Goal: Use online tool/utility: Utilize a website feature to perform a specific function

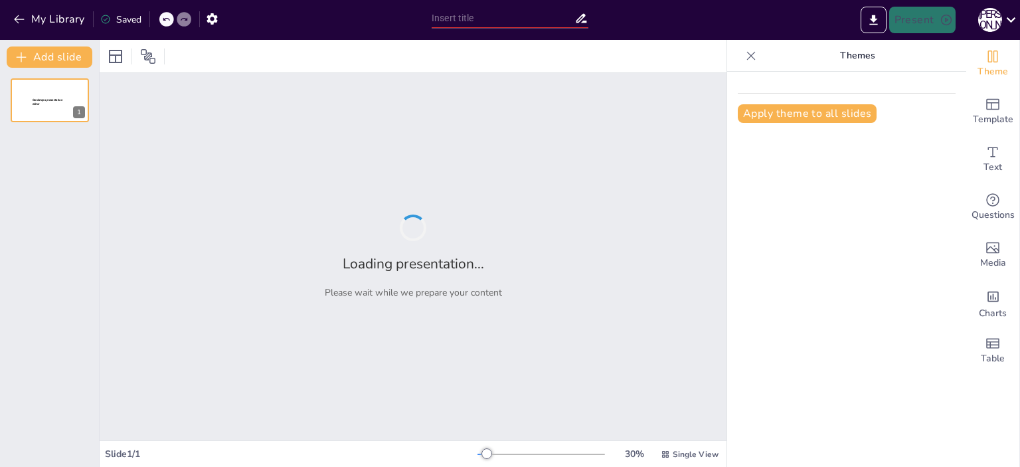
type input "Мир і пам’ять — основа нашої сили"
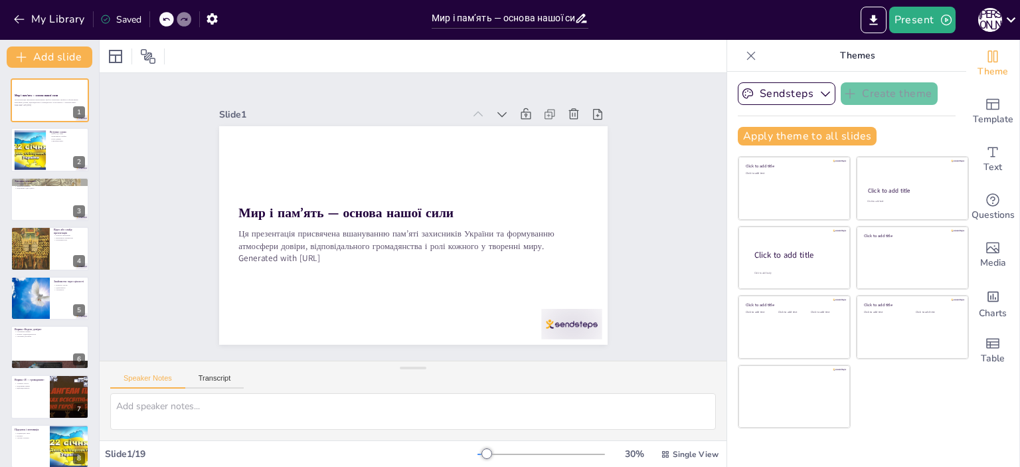
checkbox input "true"
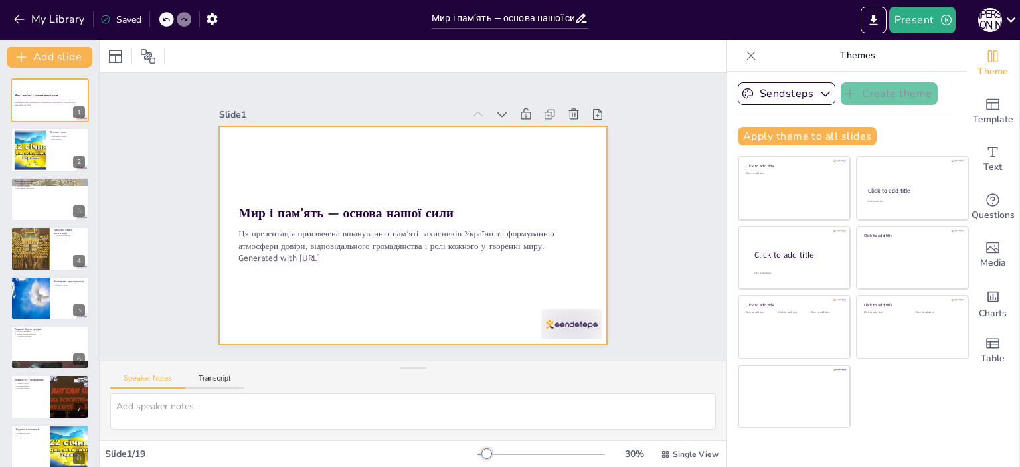
checkbox input "true"
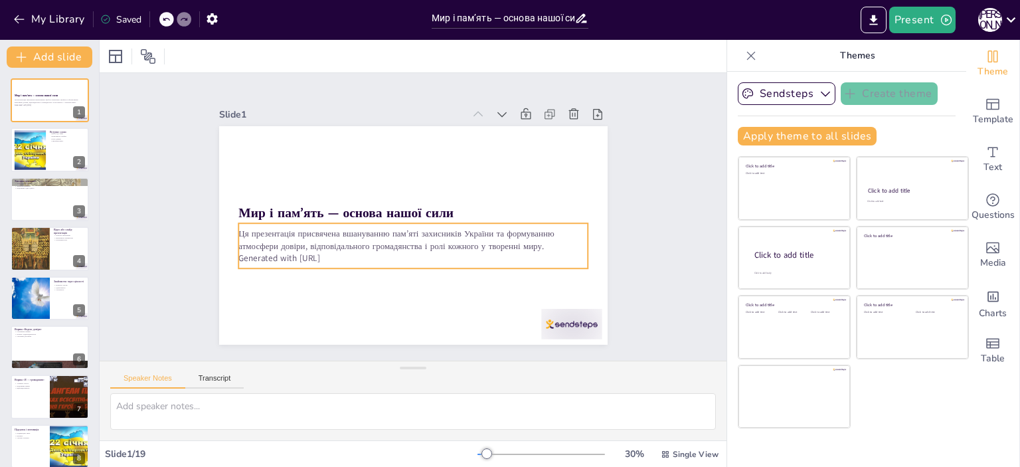
checkbox input "true"
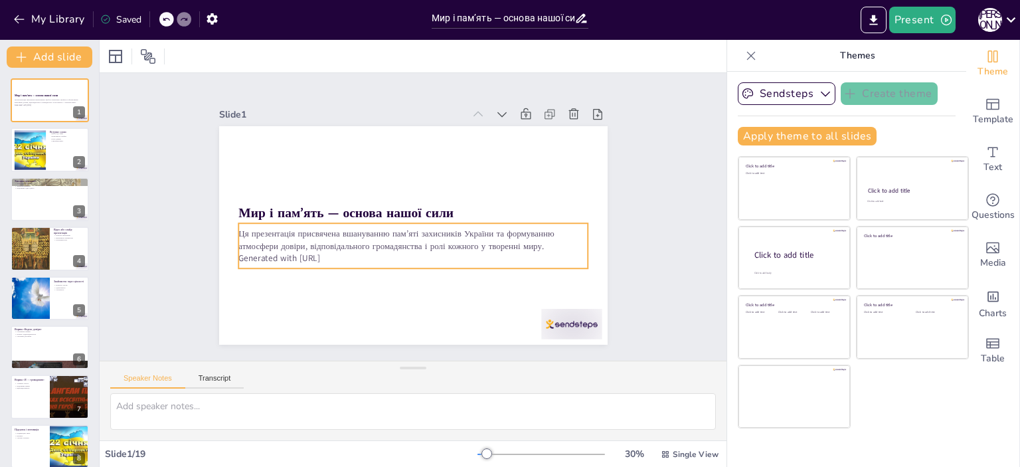
checkbox input "true"
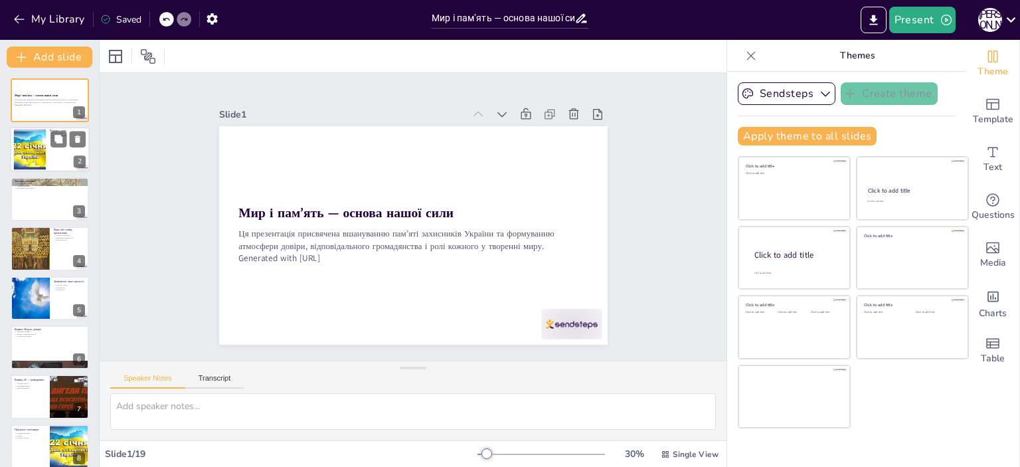
checkbox input "true"
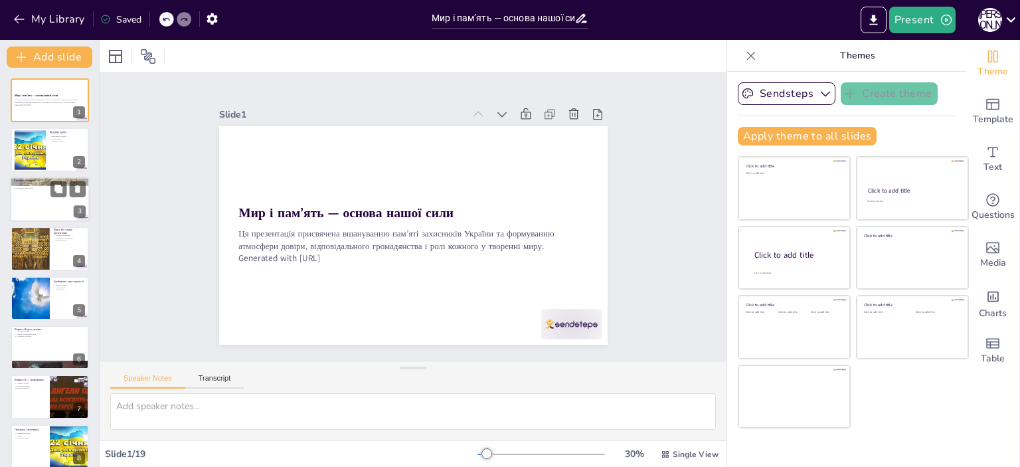
checkbox input "true"
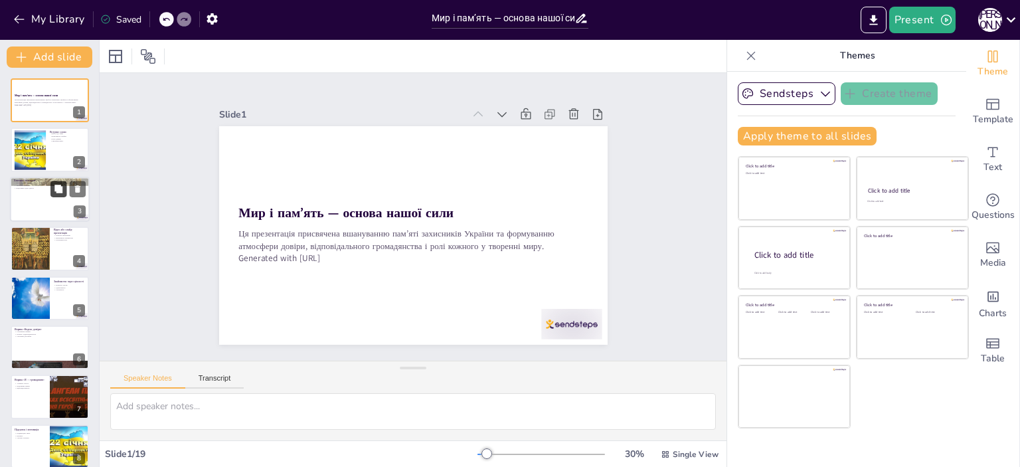
checkbox input "true"
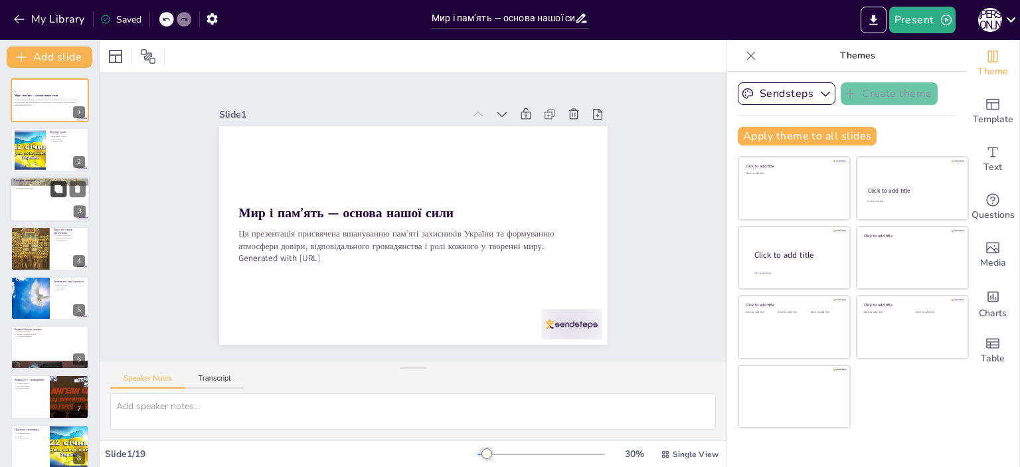
checkbox input "true"
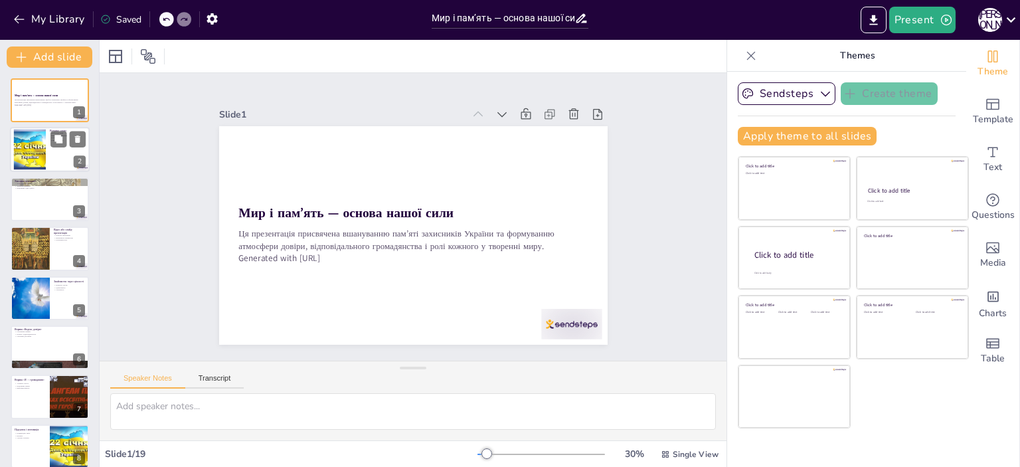
checkbox input "true"
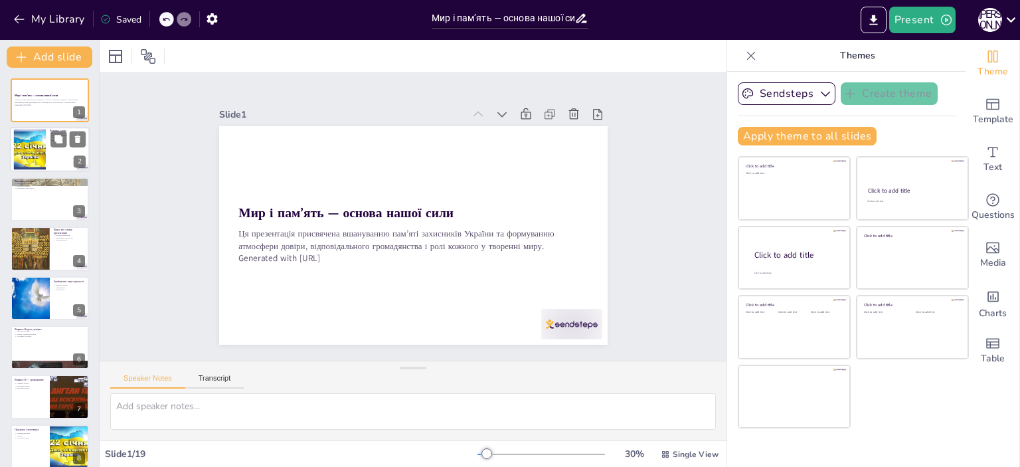
checkbox input "true"
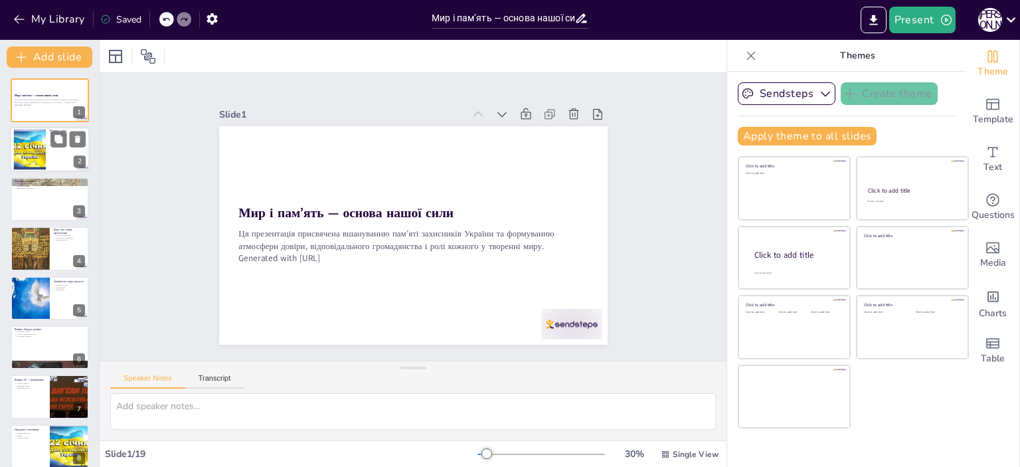
checkbox input "true"
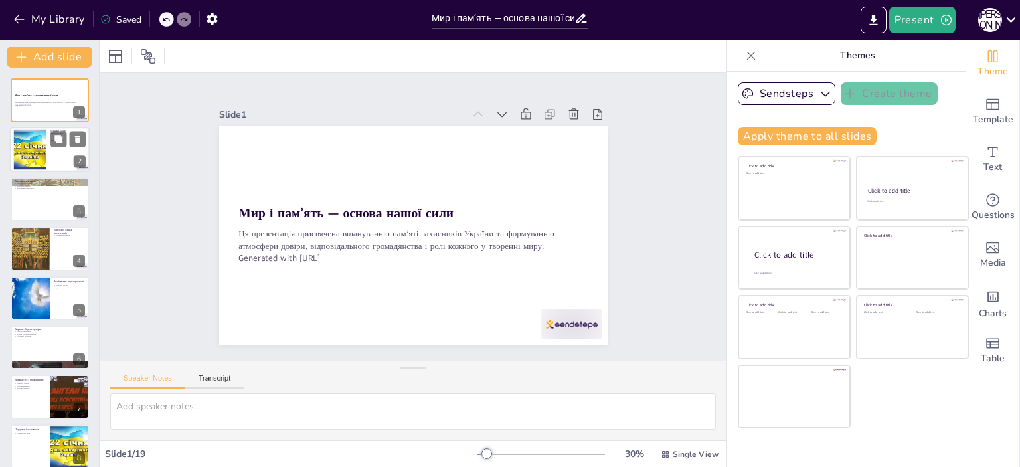
click at [25, 156] on div at bounding box center [30, 149] width 54 height 41
type textarea "Вступ до теми є важливим, оскільки він задає тон для всього уроку. Ми повинні п…"
checkbox input "true"
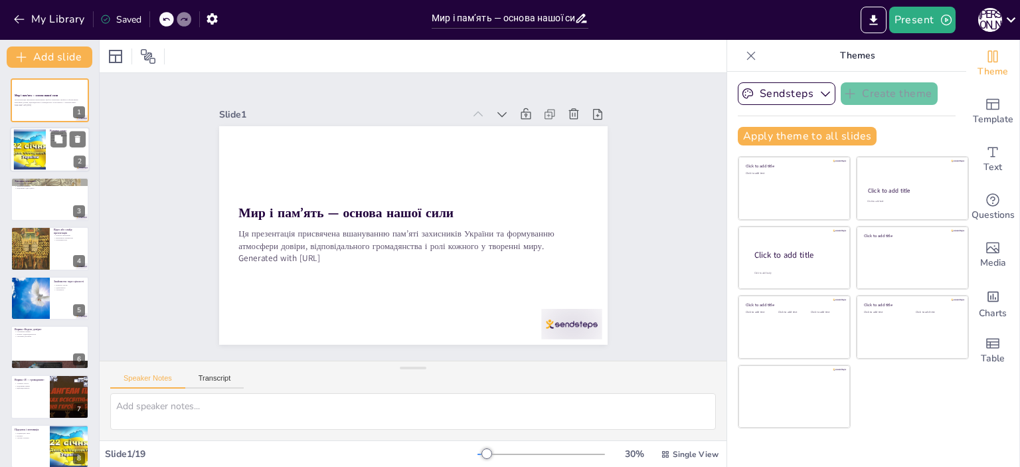
checkbox input "true"
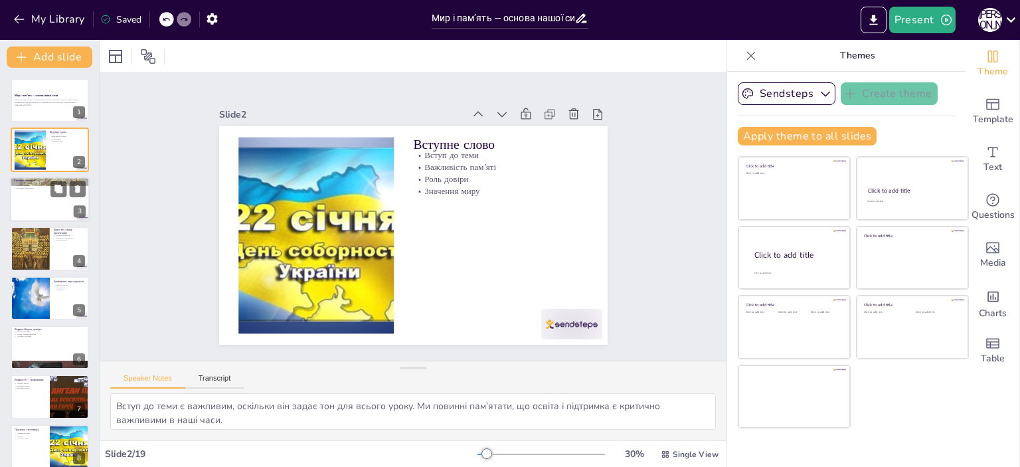
checkbox input "true"
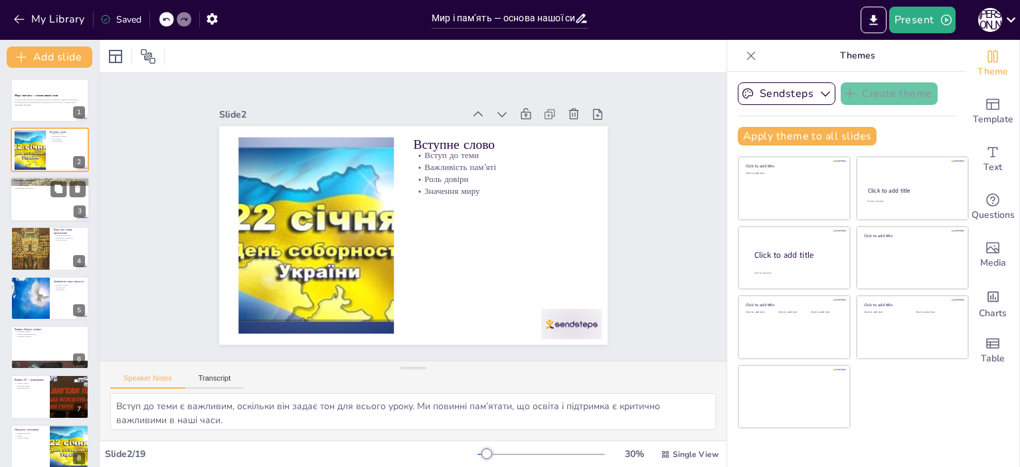
checkbox input "true"
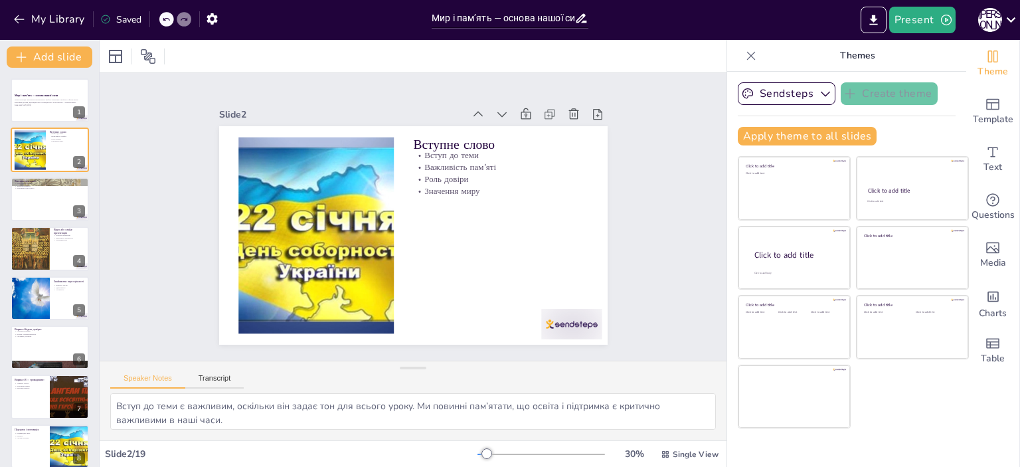
checkbox input "true"
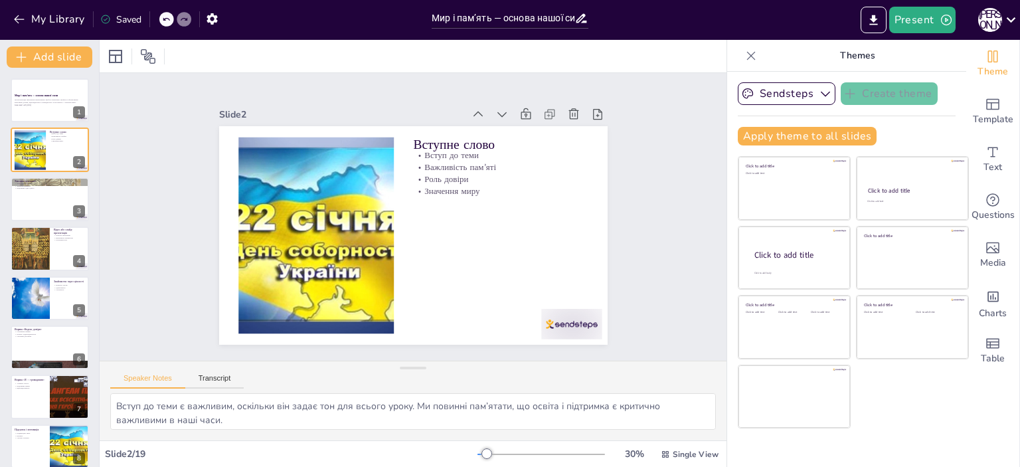
checkbox input "true"
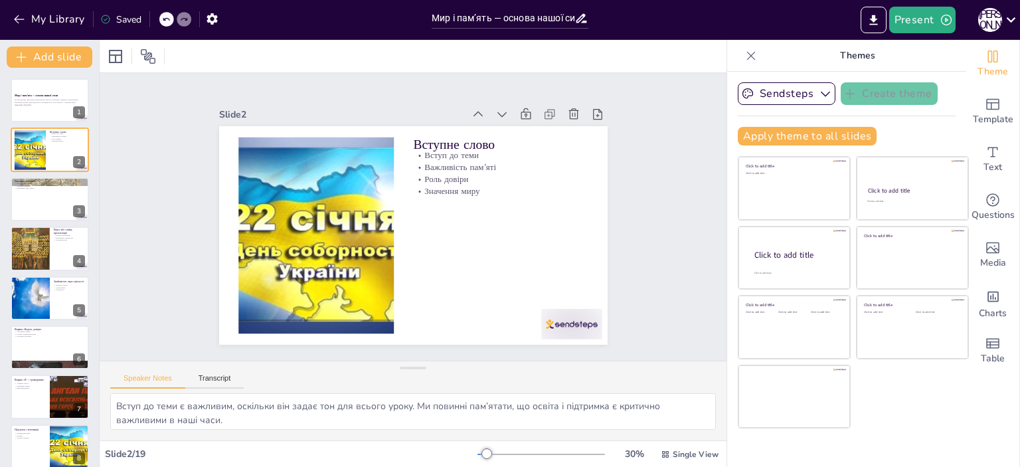
checkbox input "true"
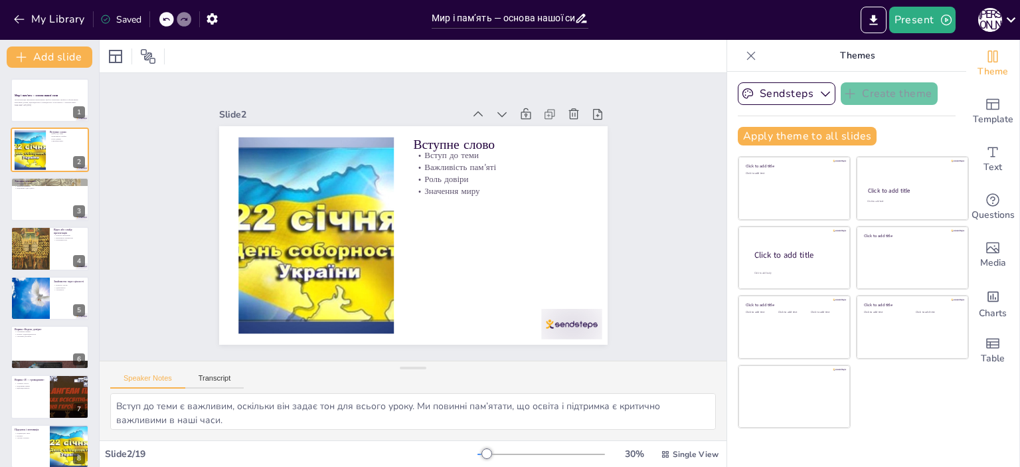
checkbox input "true"
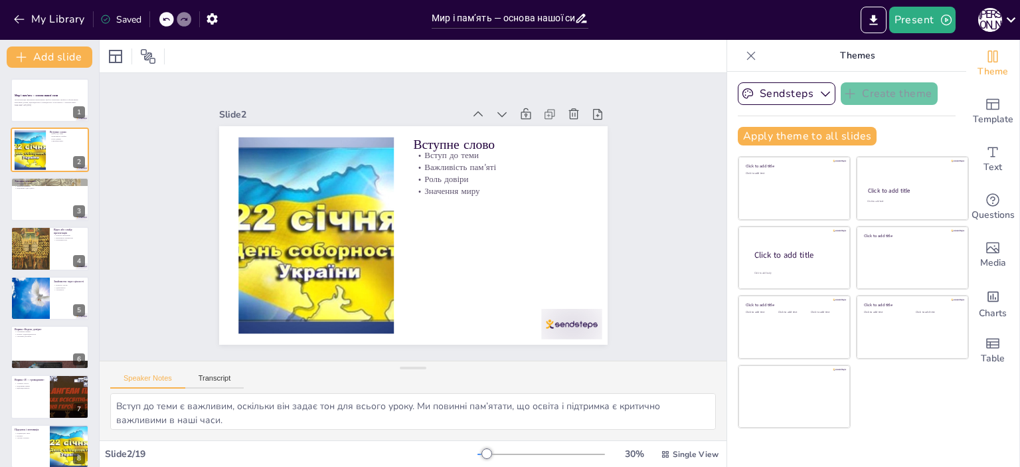
checkbox input "true"
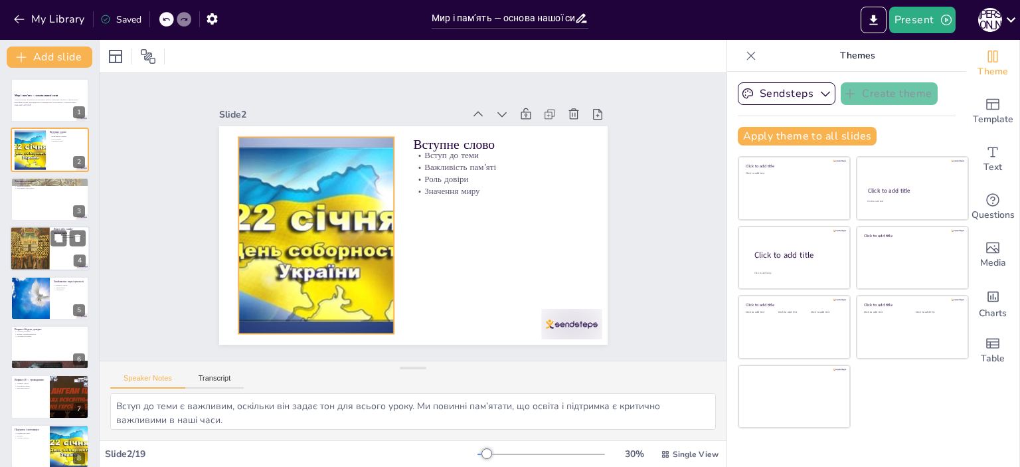
checkbox input "true"
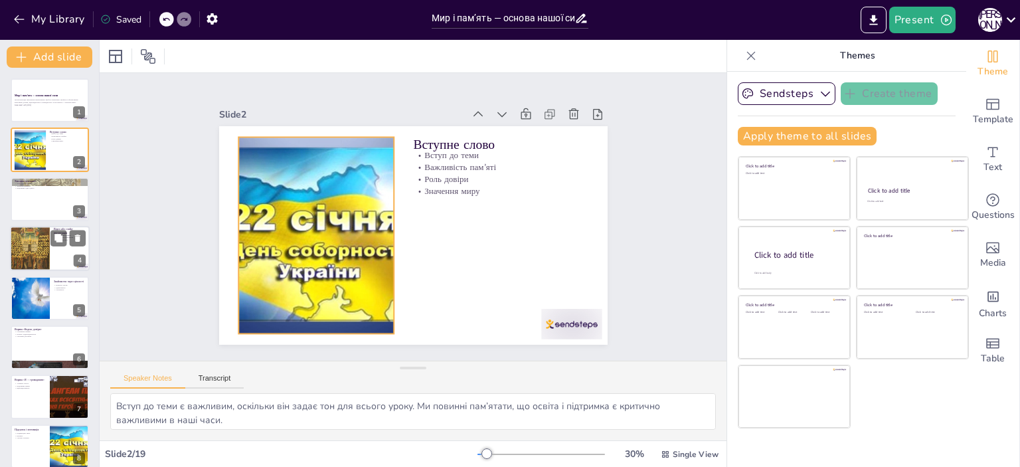
checkbox input "true"
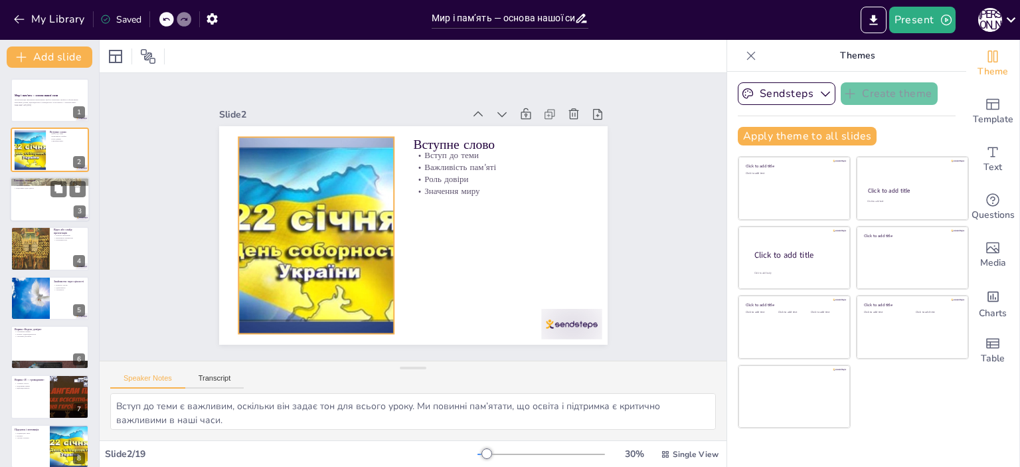
checkbox input "true"
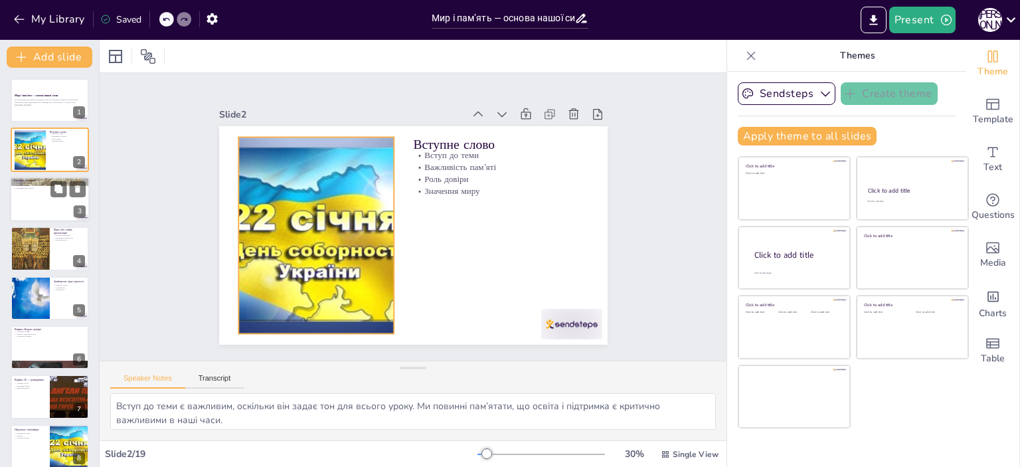
checkbox input "true"
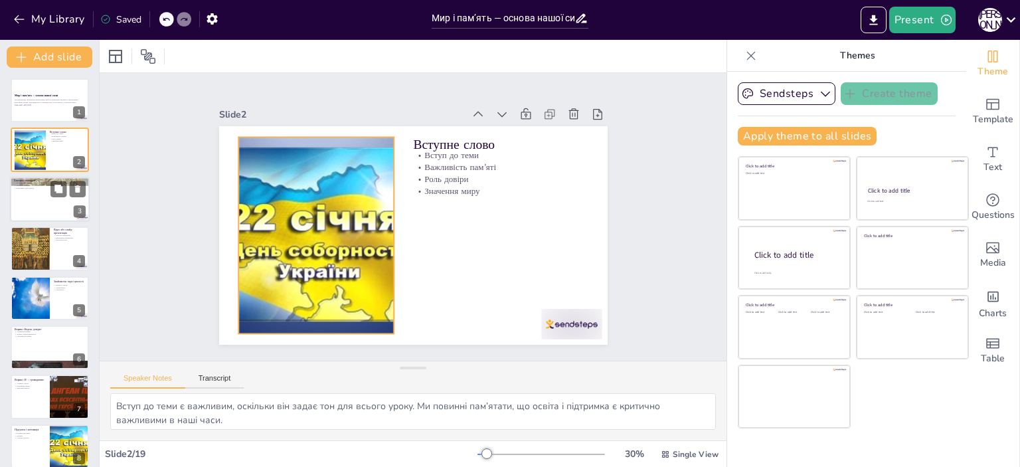
checkbox input "true"
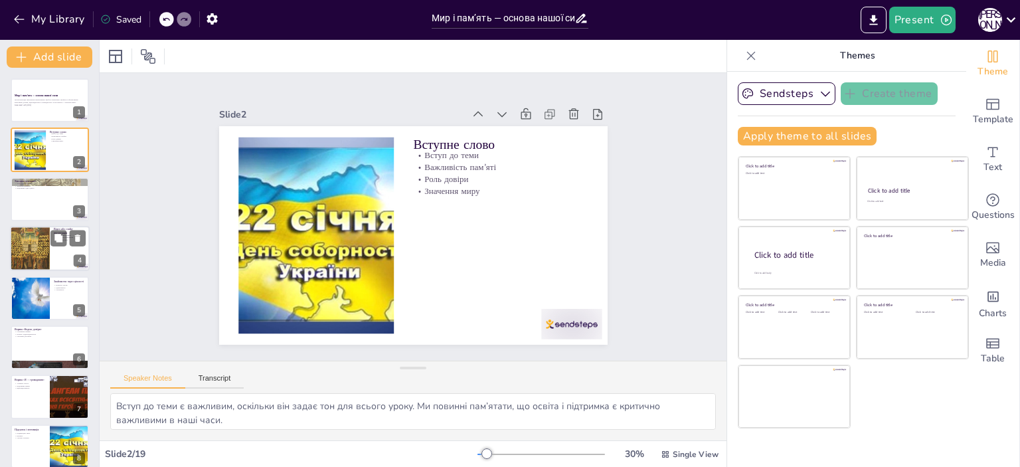
checkbox input "true"
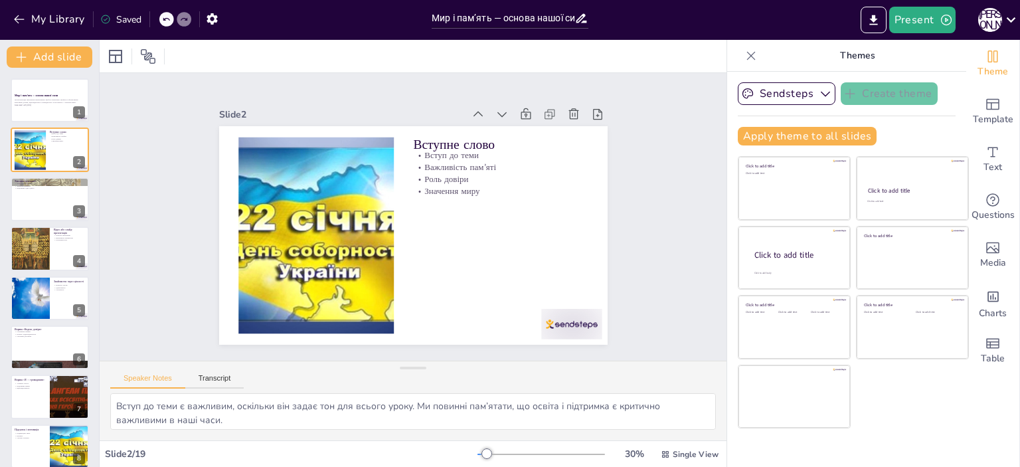
checkbox input "true"
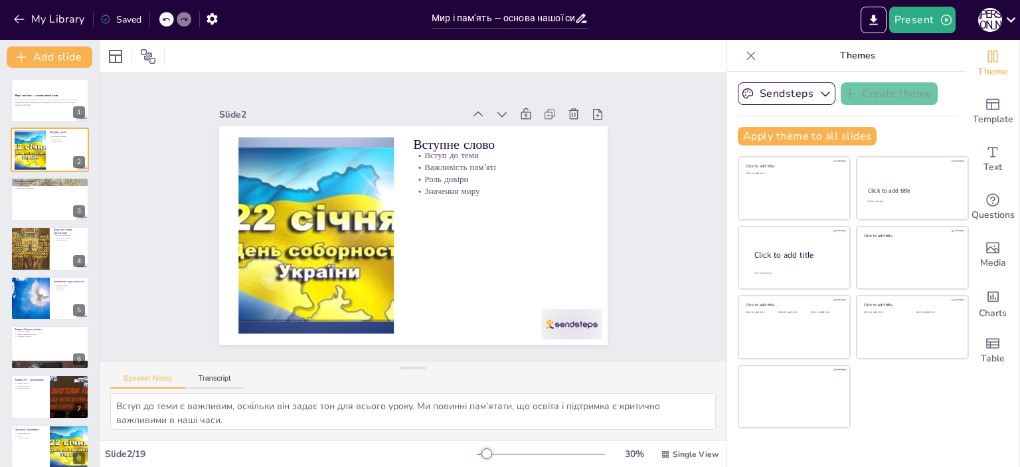
checkbox input "true"
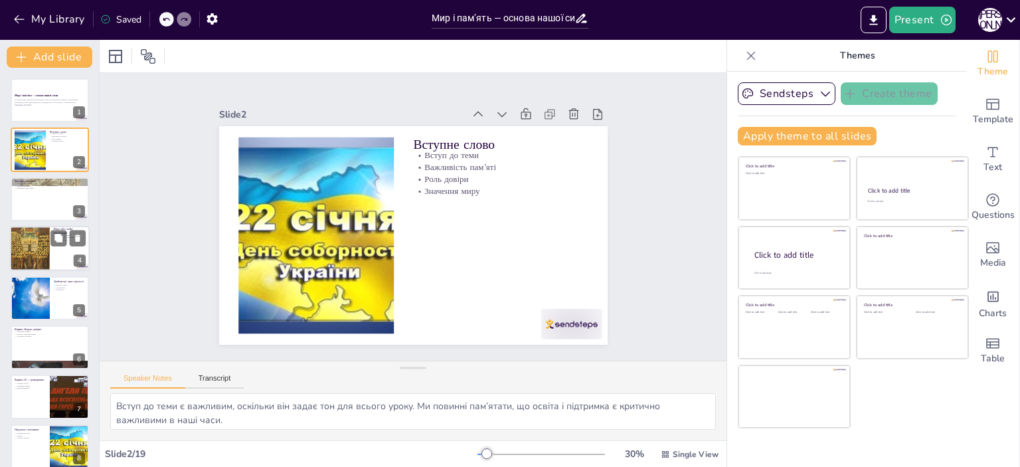
checkbox input "true"
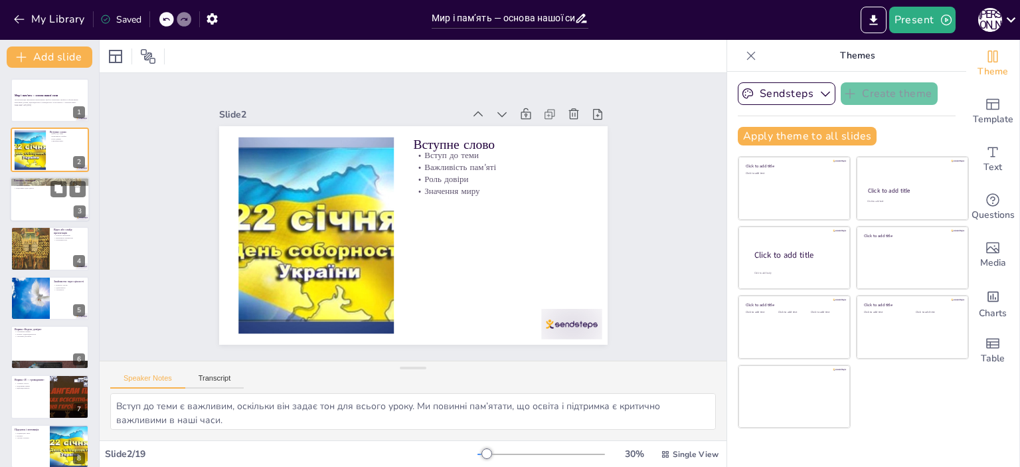
checkbox input "true"
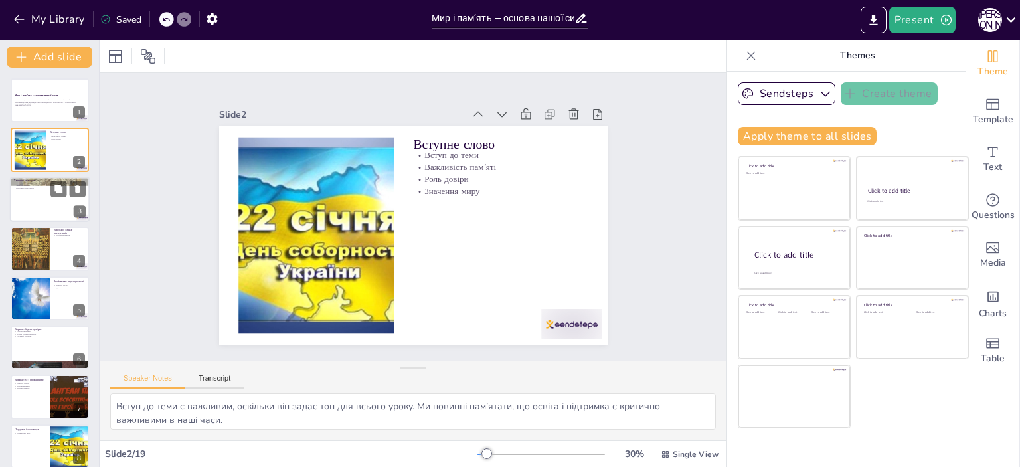
checkbox input "true"
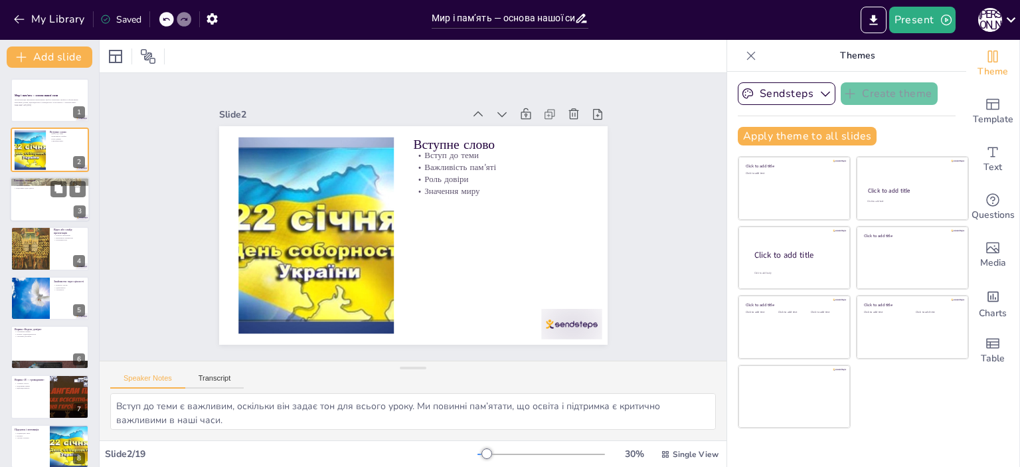
click at [27, 197] on div at bounding box center [50, 199] width 80 height 45
type textarea "Хвилина мовчання — це важливий ритуал, який дозволяє нам зупинитися і подумати …"
checkbox input "true"
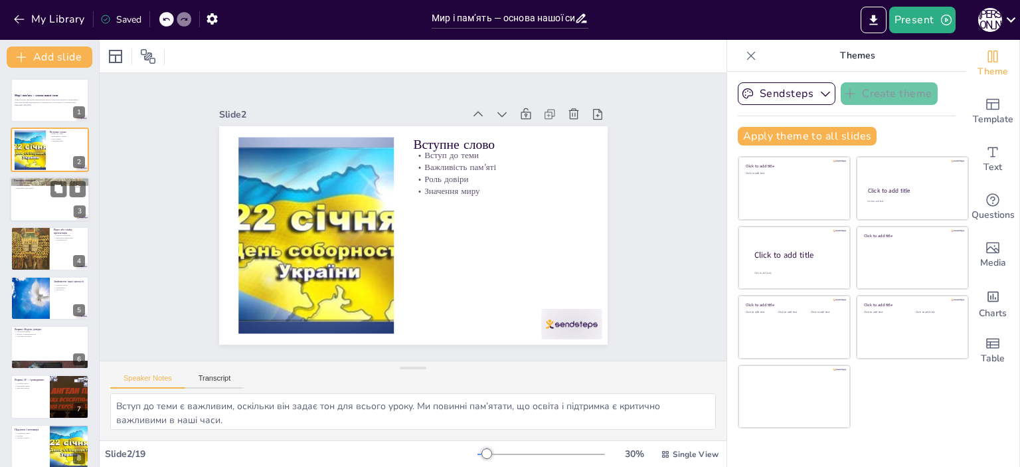
checkbox input "true"
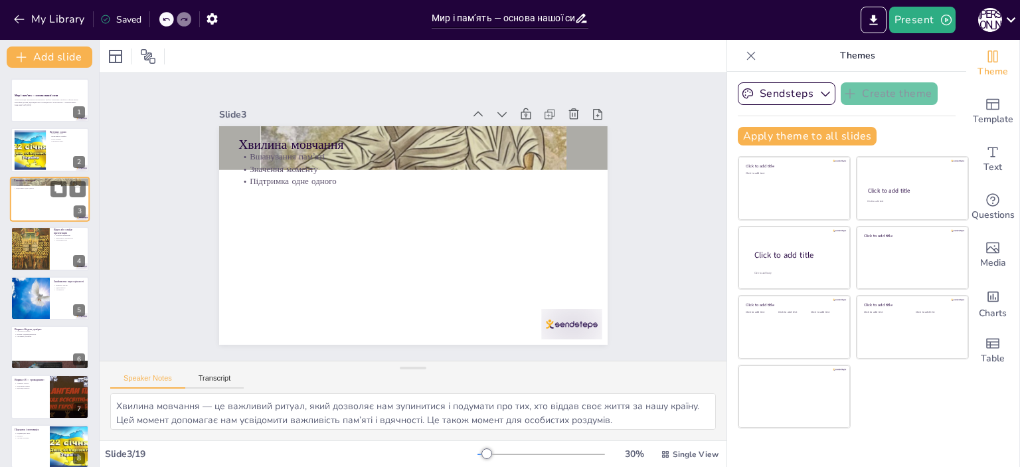
checkbox input "true"
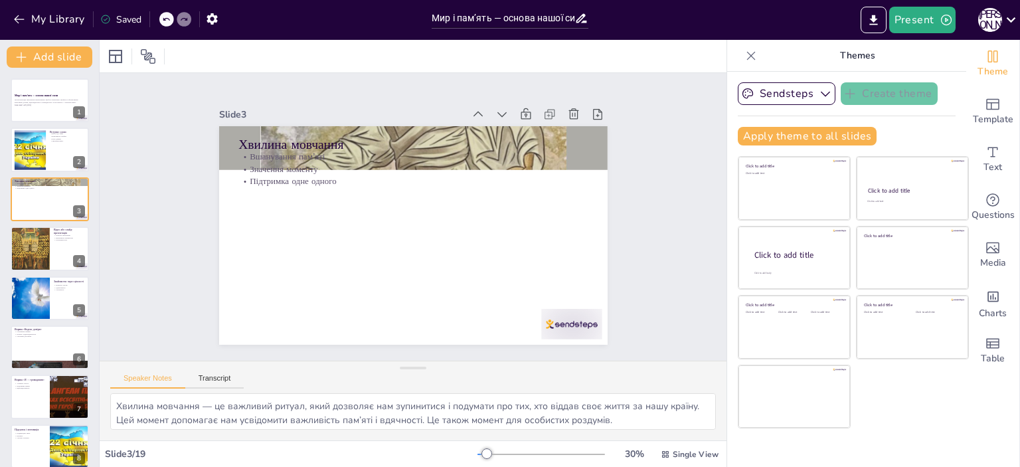
checkbox input "true"
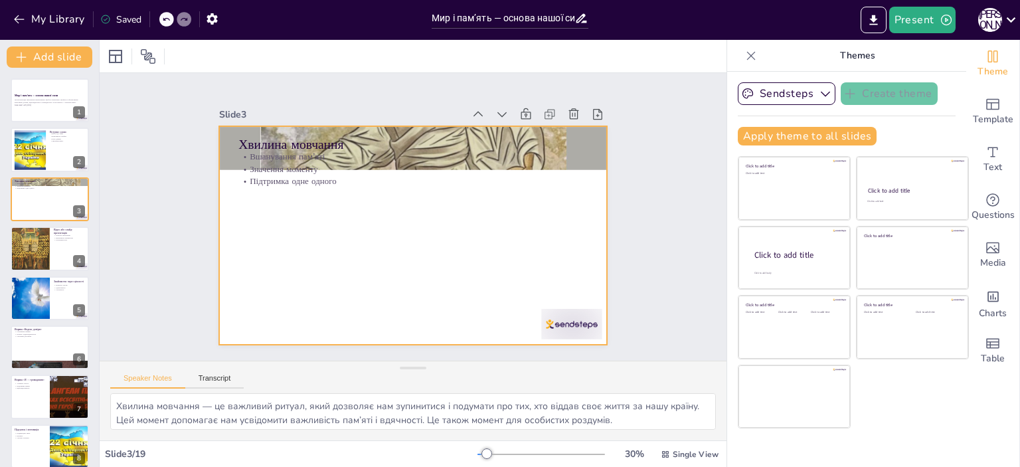
checkbox input "true"
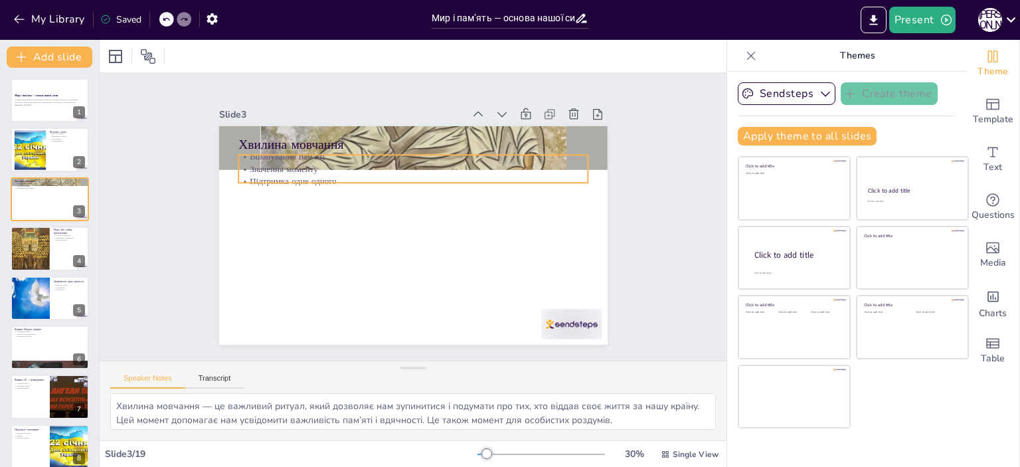
checkbox input "true"
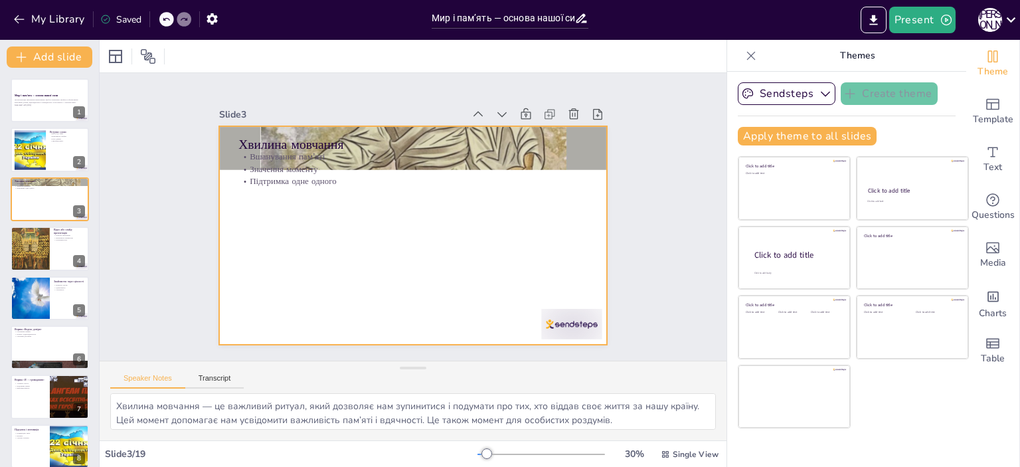
checkbox input "true"
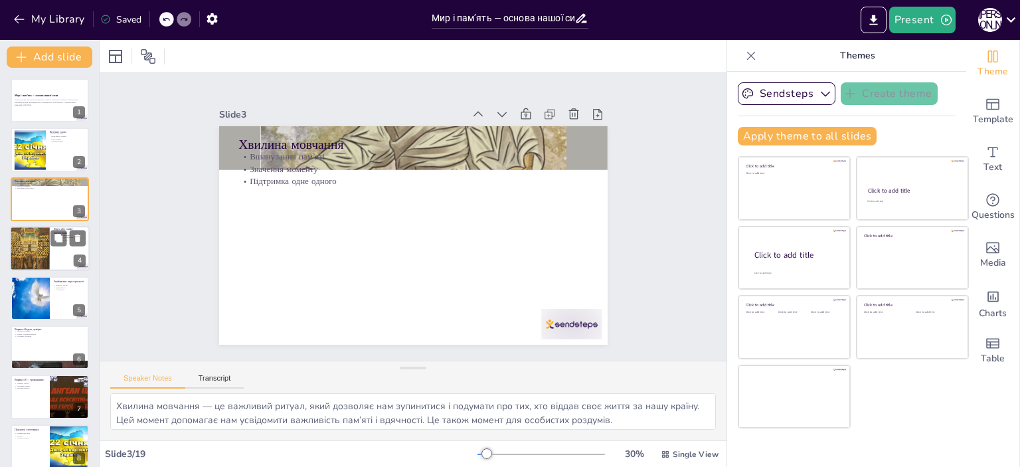
checkbox input "true"
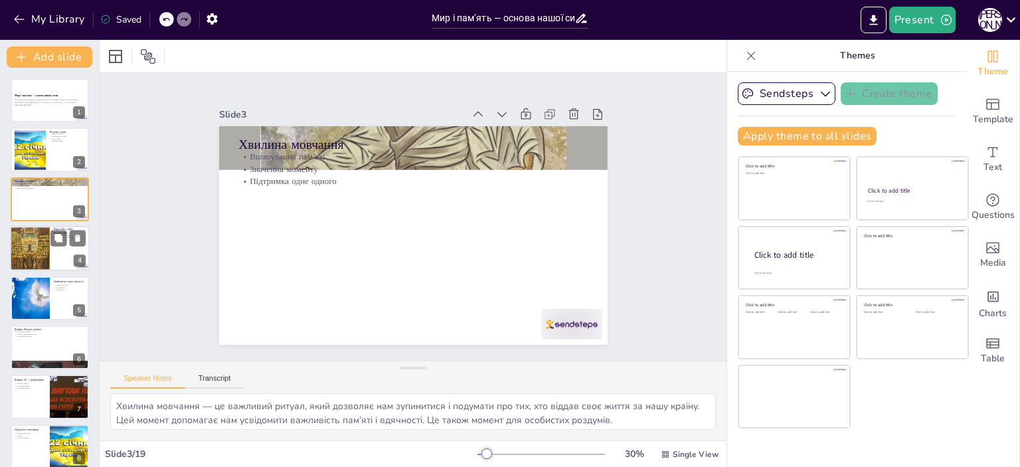
checkbox input "true"
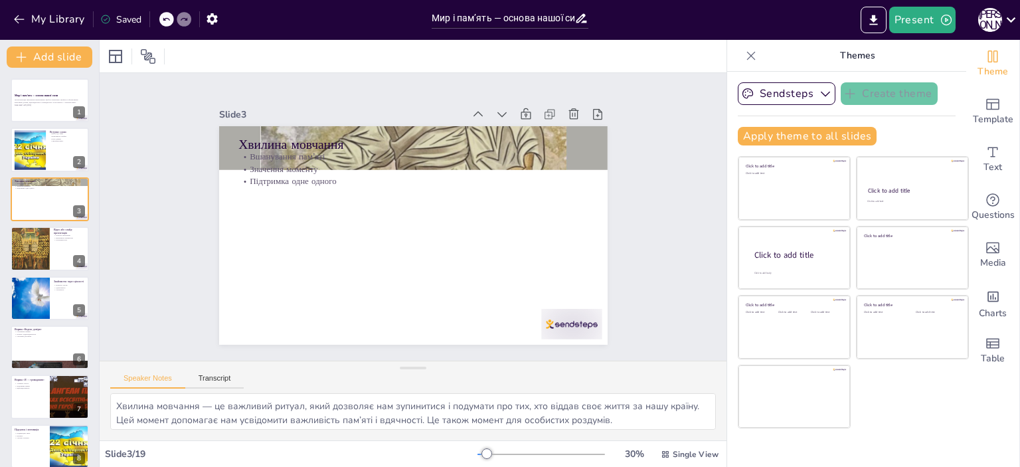
checkbox input "true"
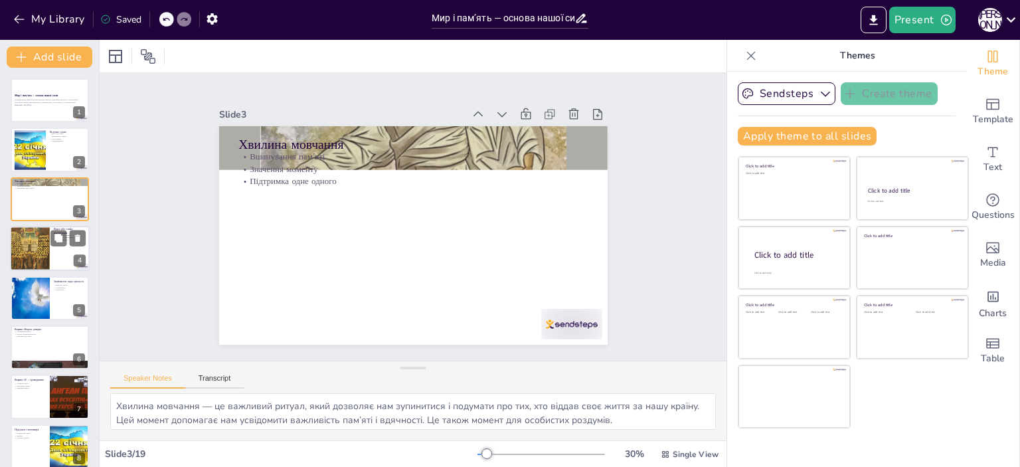
checkbox input "true"
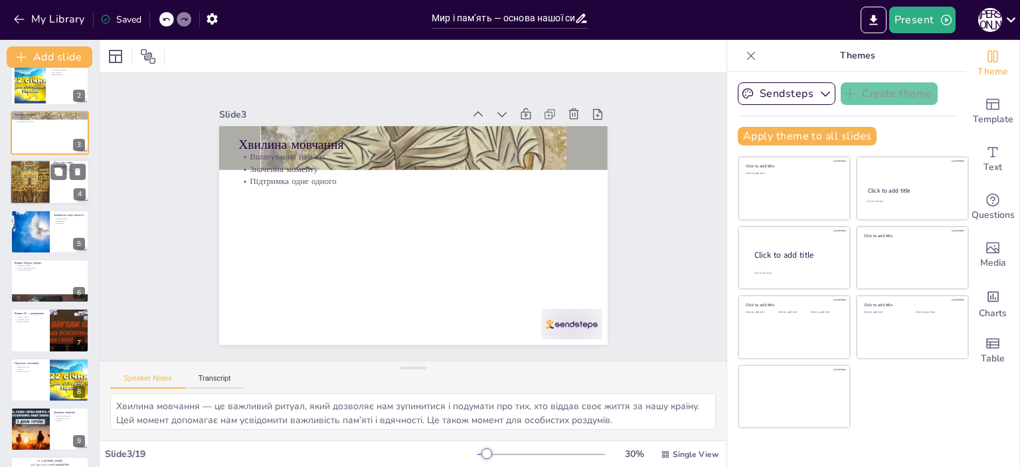
click at [21, 185] on div at bounding box center [30, 181] width 40 height 45
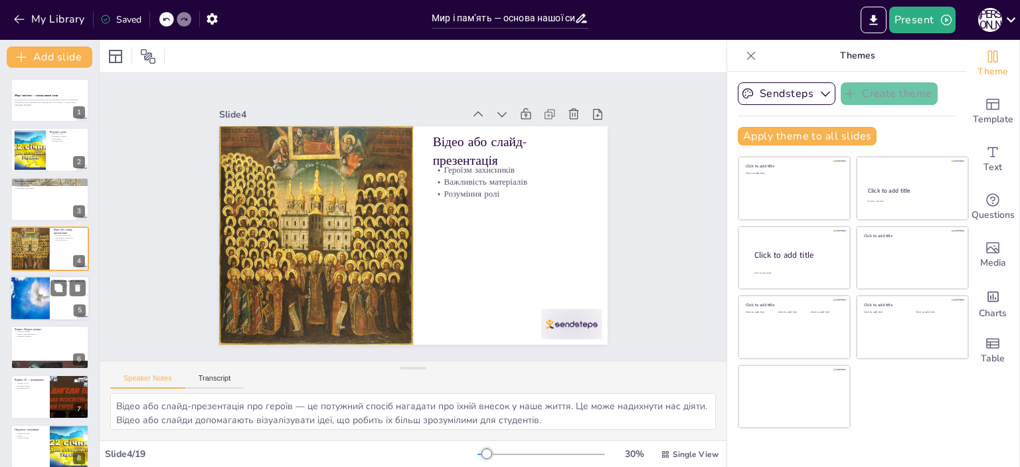
click at [29, 304] on div at bounding box center [29, 298] width 85 height 45
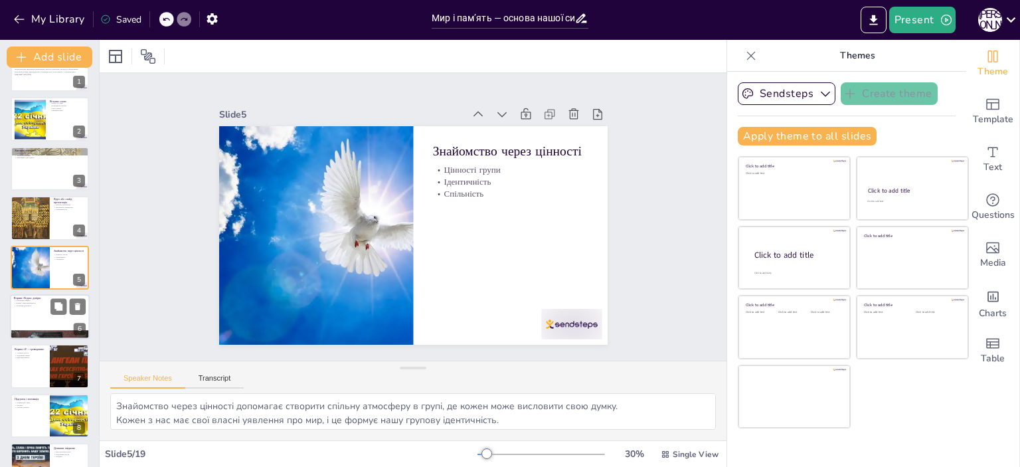
click at [26, 316] on div at bounding box center [50, 316] width 80 height 45
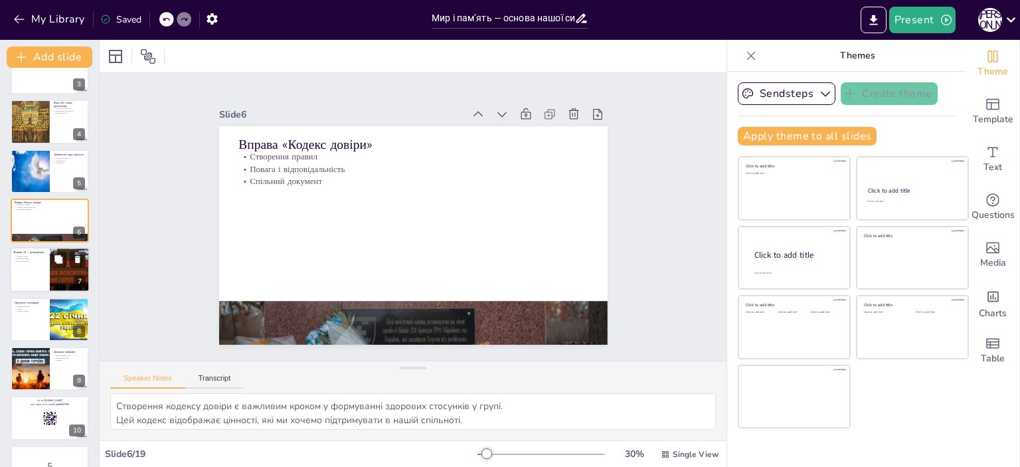
scroll to position [146, 0]
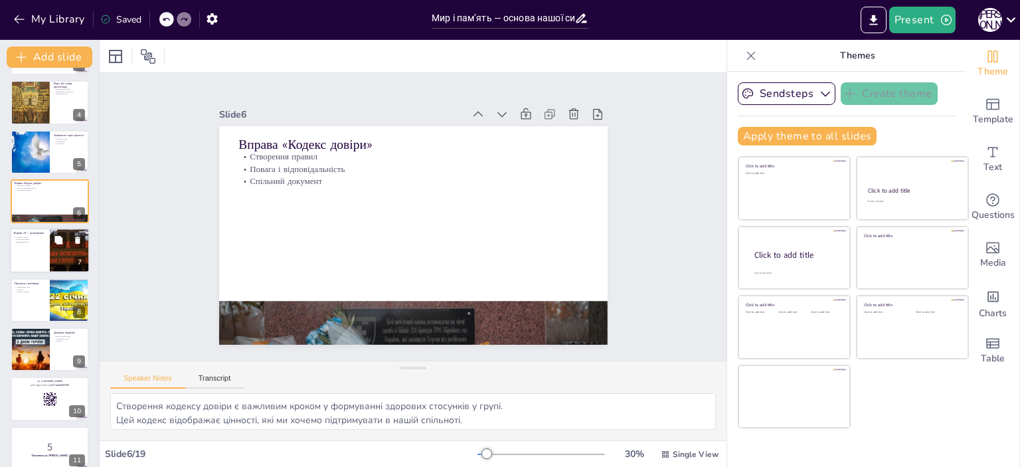
click at [27, 250] on div at bounding box center [50, 250] width 80 height 45
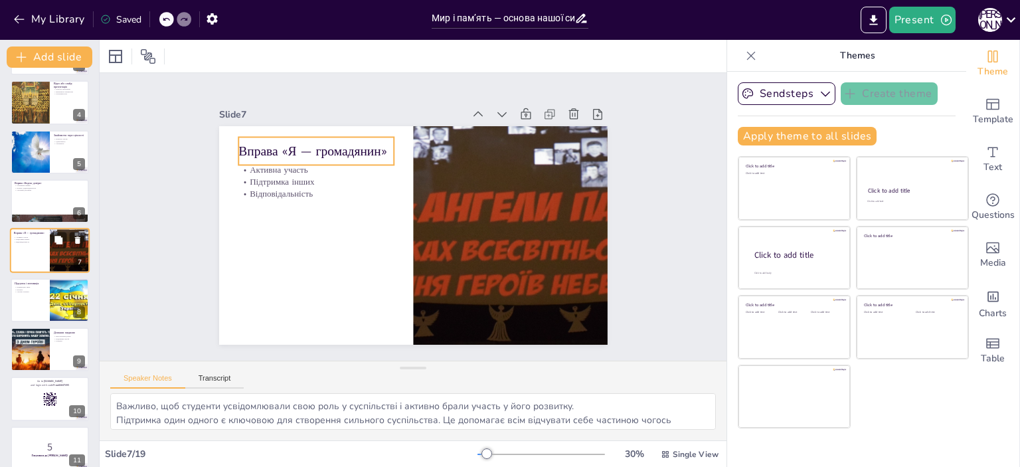
scroll to position [129, 0]
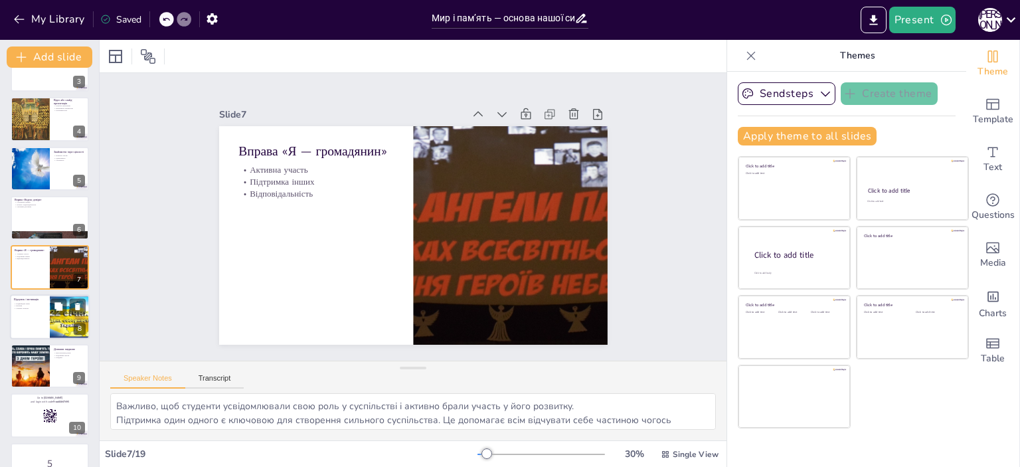
click at [25, 325] on div at bounding box center [50, 316] width 80 height 45
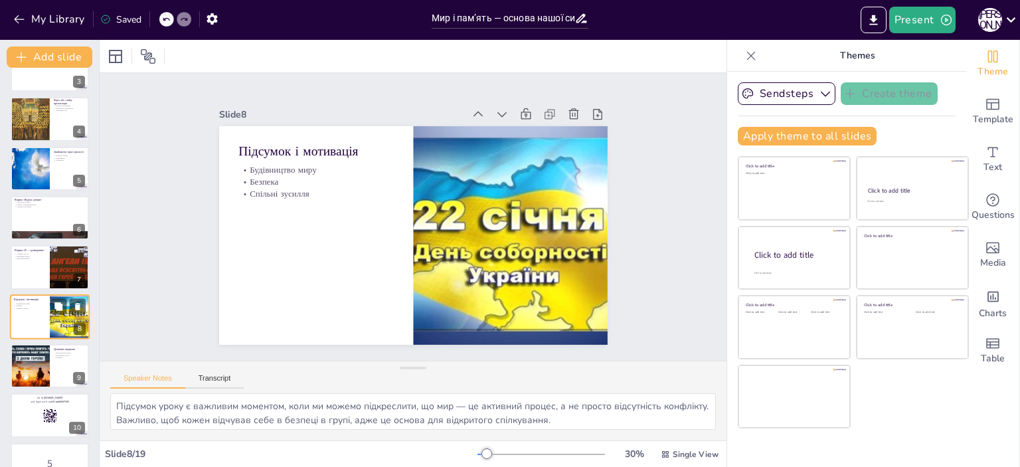
scroll to position [179, 0]
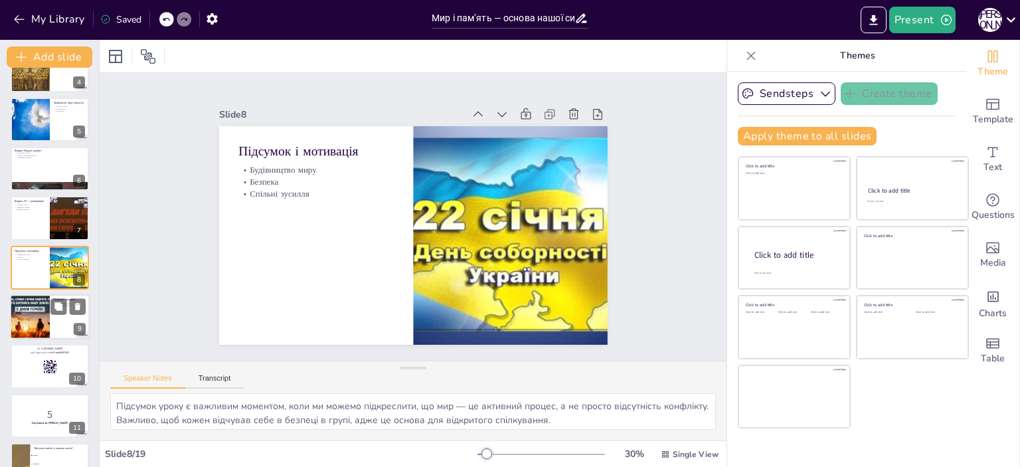
click at [25, 307] on div at bounding box center [30, 316] width 68 height 45
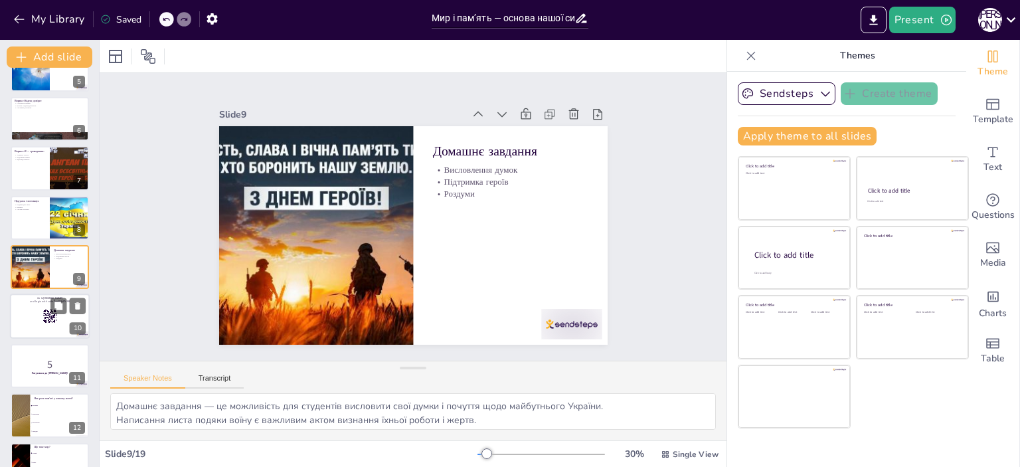
click at [27, 311] on div at bounding box center [50, 316] width 80 height 45
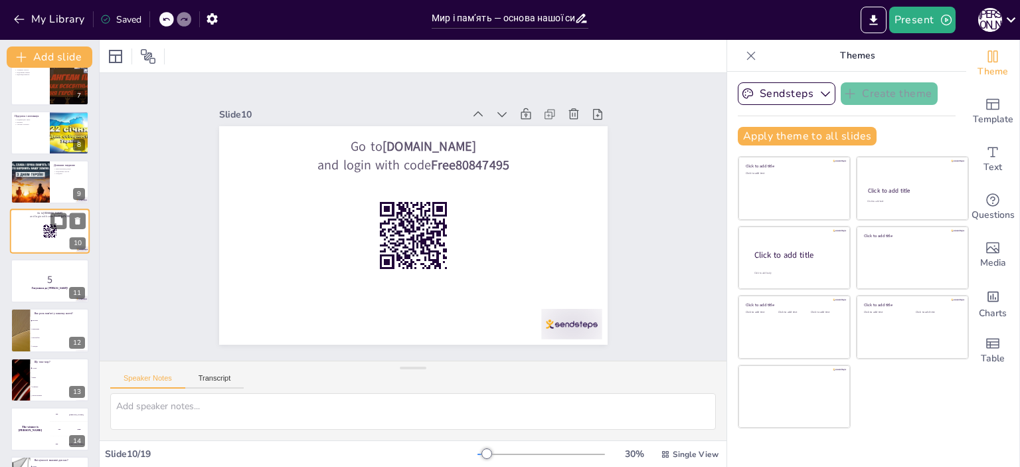
scroll to position [344, 0]
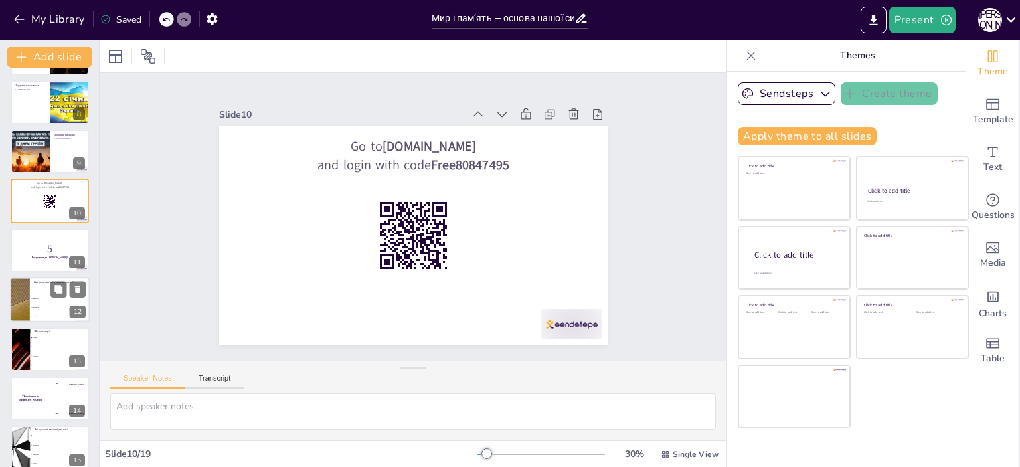
click at [28, 308] on div at bounding box center [20, 299] width 80 height 45
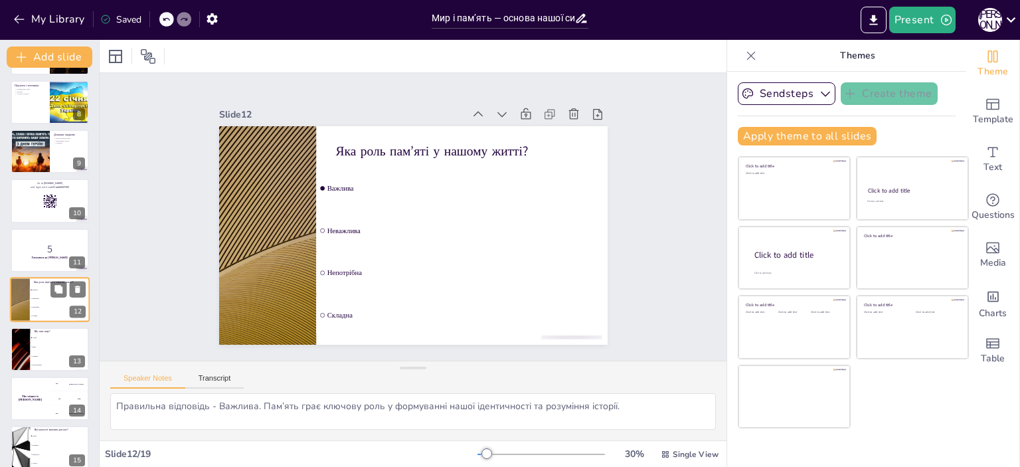
scroll to position [377, 0]
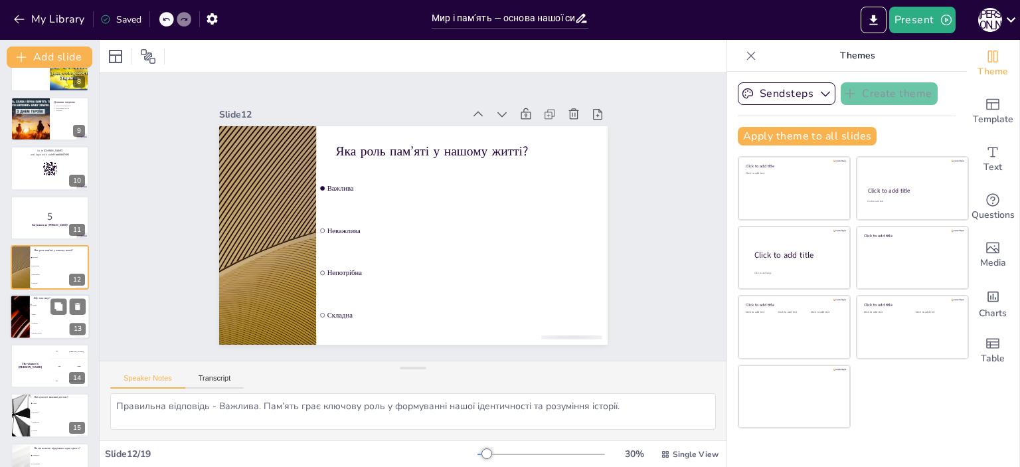
click at [31, 311] on li "Війна" at bounding box center [60, 313] width 60 height 9
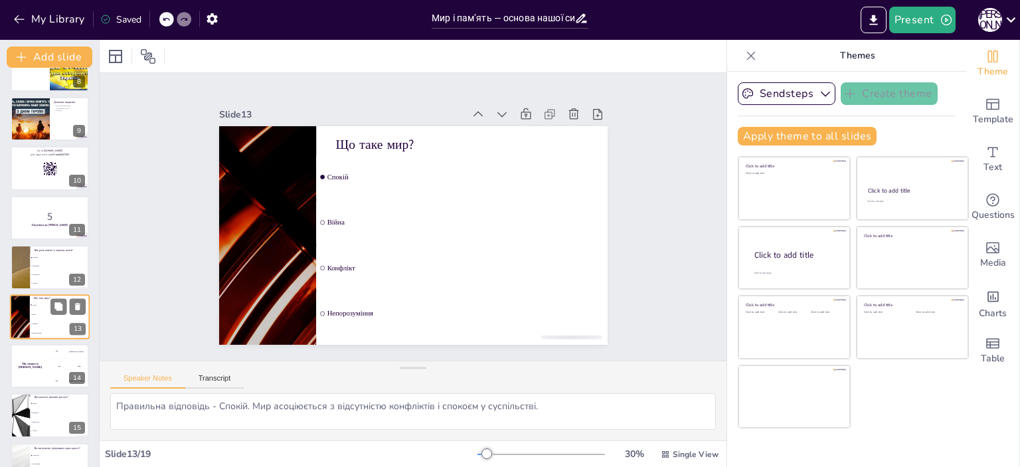
scroll to position [425, 0]
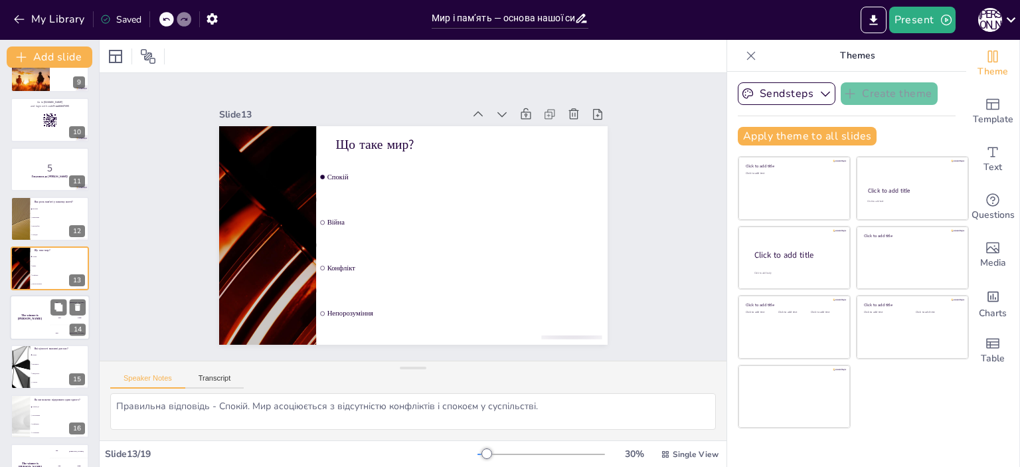
click at [31, 326] on div "The winner is [PERSON_NAME]" at bounding box center [30, 317] width 40 height 45
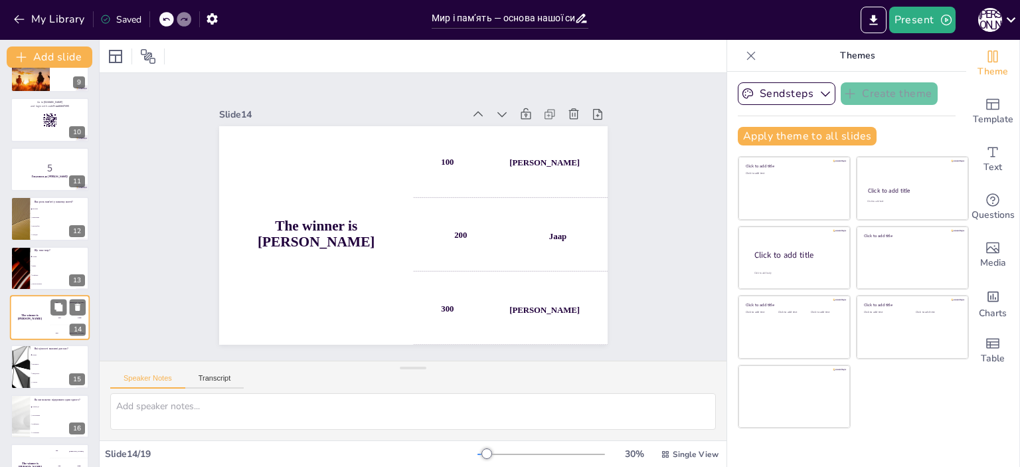
scroll to position [475, 0]
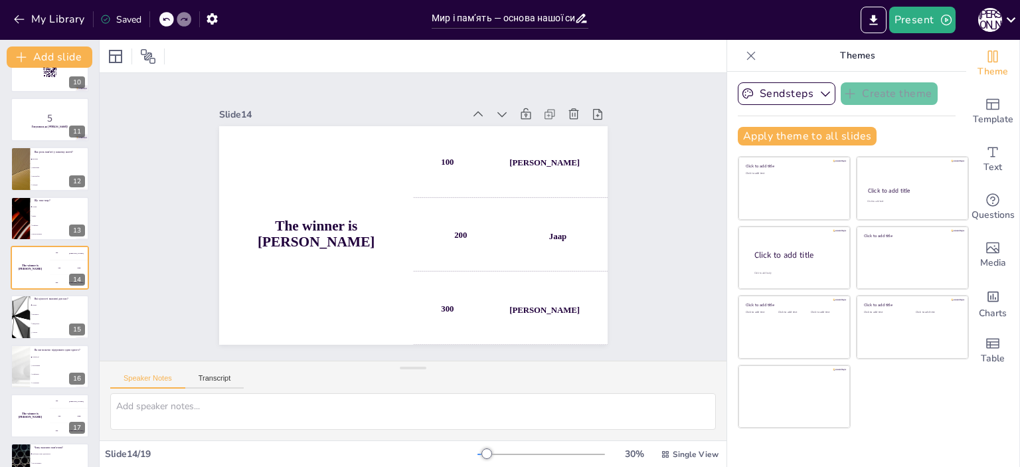
click at [35, 359] on li "Спільні дії" at bounding box center [60, 357] width 59 height 8
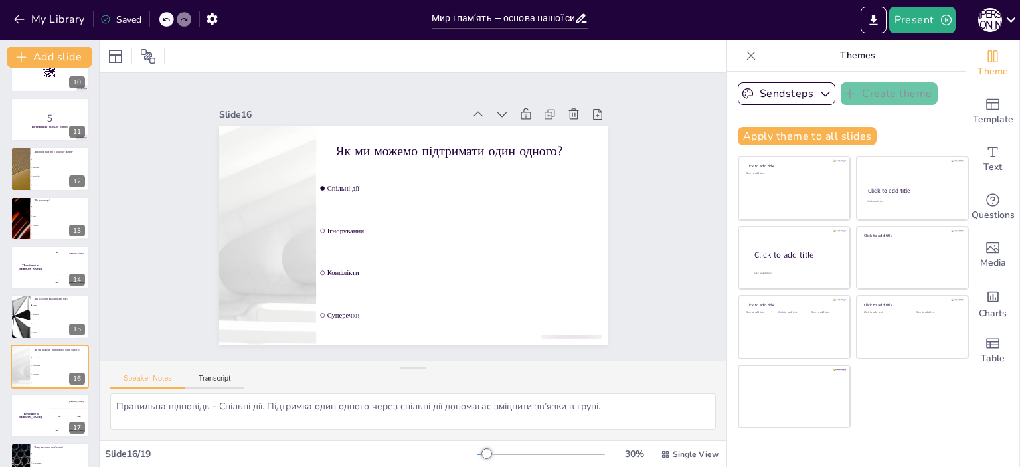
scroll to position [555, 0]
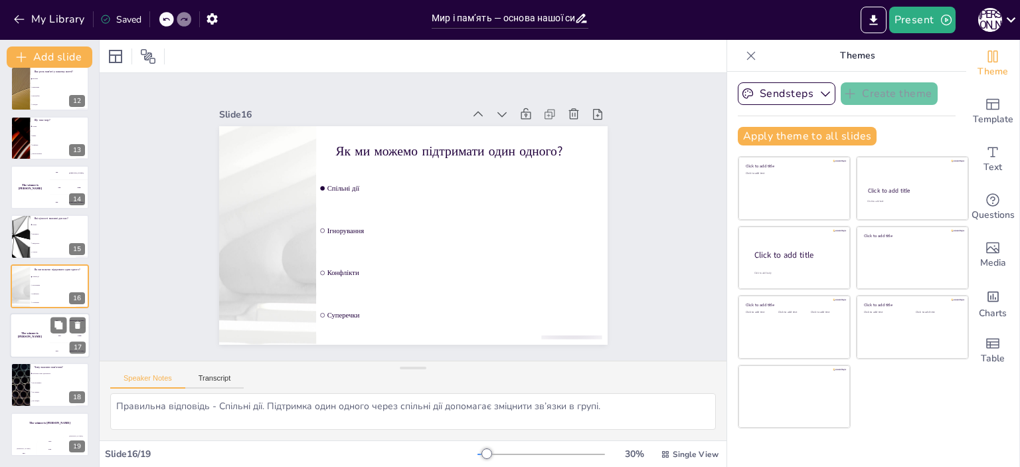
click at [36, 341] on div "The winner is [PERSON_NAME]" at bounding box center [30, 335] width 40 height 45
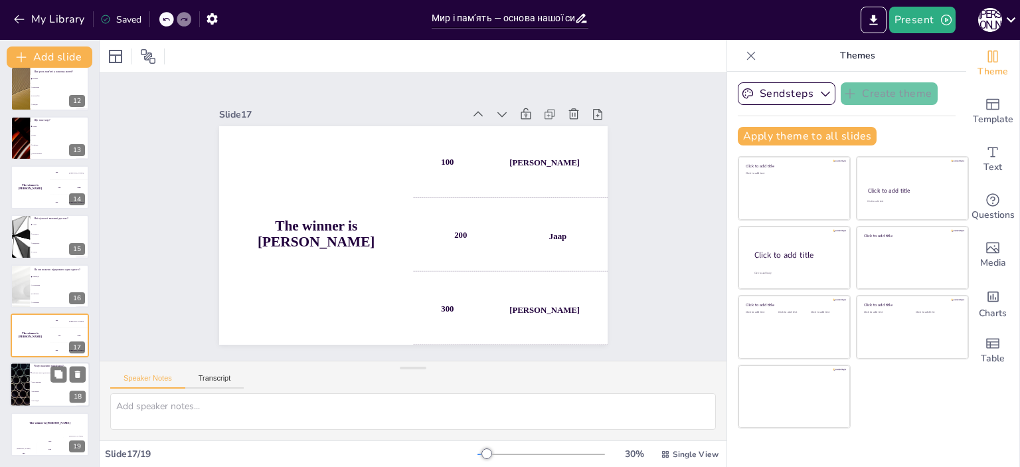
click at [41, 379] on li "Це не важливо" at bounding box center [60, 382] width 60 height 9
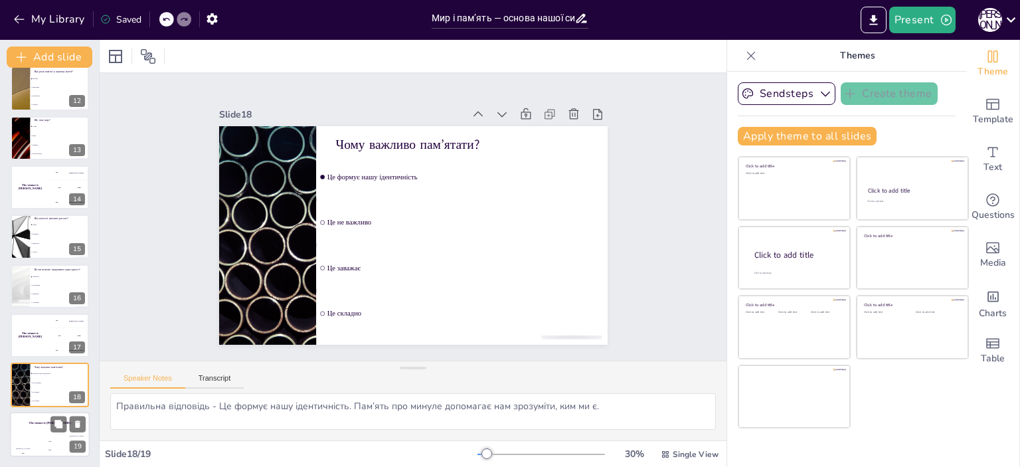
click at [29, 434] on div "Hasan 100" at bounding box center [23, 445] width 27 height 23
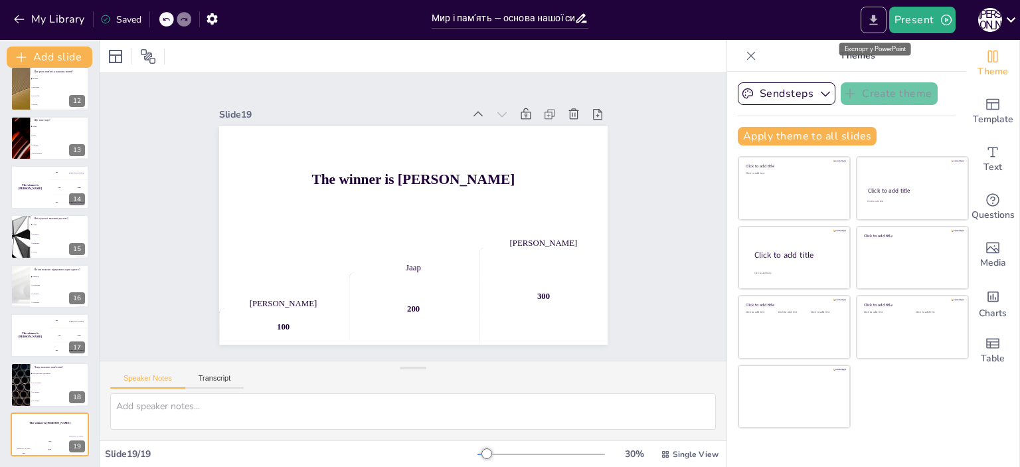
click at [872, 19] on icon "Export to PowerPoint" at bounding box center [873, 20] width 8 height 10
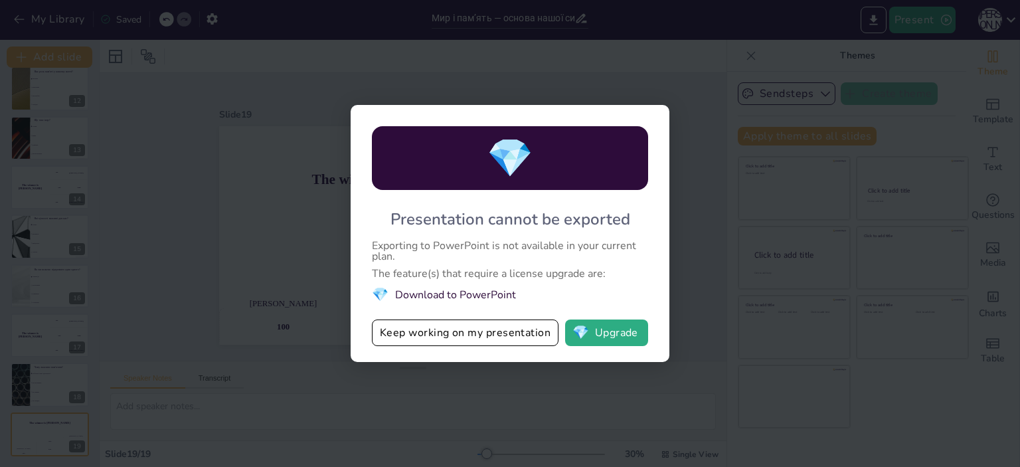
click at [760, 272] on div "💎 Presentation cannot be exported Exporting to PowerPoint is not available in y…" at bounding box center [510, 233] width 1020 height 467
click at [510, 381] on div "💎 Presentation cannot be exported Exporting to PowerPoint is not available in y…" at bounding box center [510, 233] width 1020 height 467
click at [699, 87] on div "💎 Presentation cannot be exported Exporting to PowerPoint is not available in y…" at bounding box center [510, 233] width 1020 height 467
click at [614, 329] on button "💎 Upgrade" at bounding box center [606, 332] width 83 height 27
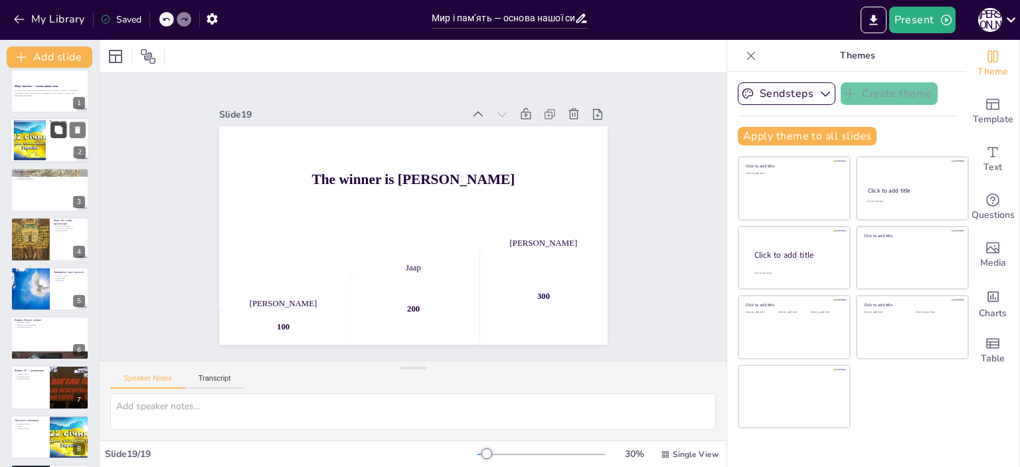
scroll to position [0, 0]
